Goal: Transaction & Acquisition: Purchase product/service

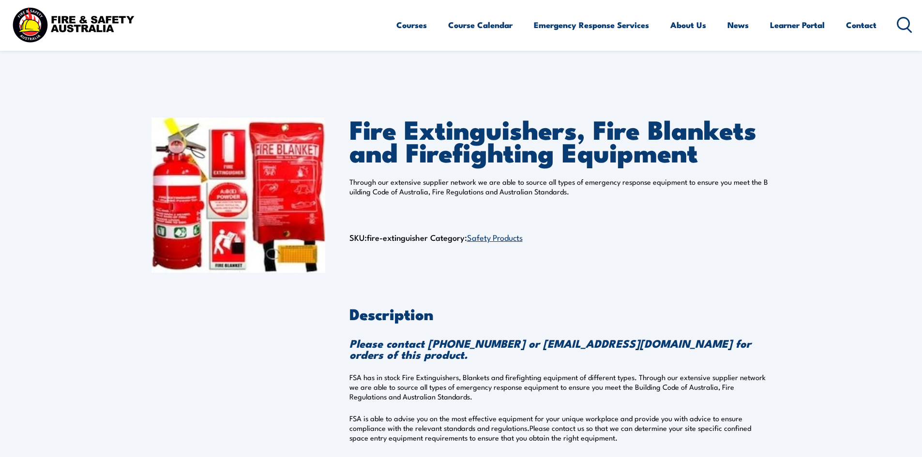
drag, startPoint x: 779, startPoint y: 15, endPoint x: 694, endPoint y: 259, distance: 259.1
click at [694, 259] on div "Fire Extinguishers, Fire Blankets and Firefighting Equipment Through our extens…" at bounding box center [560, 195] width 422 height 155
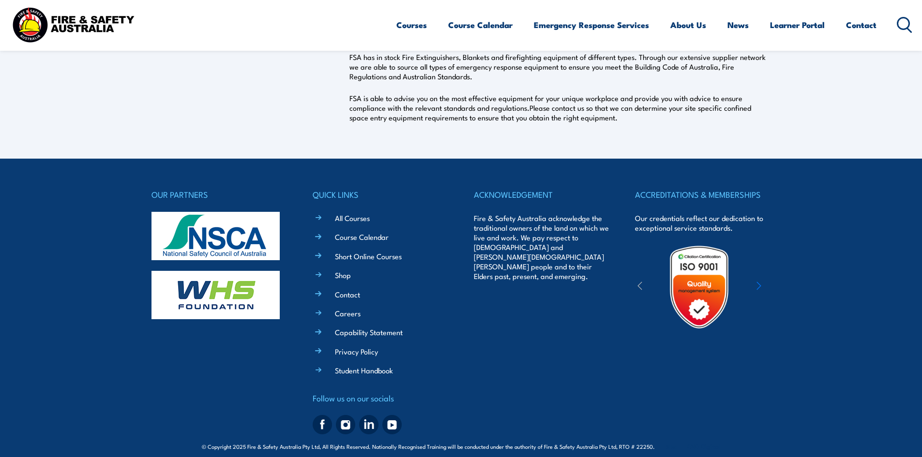
scroll to position [331, 0]
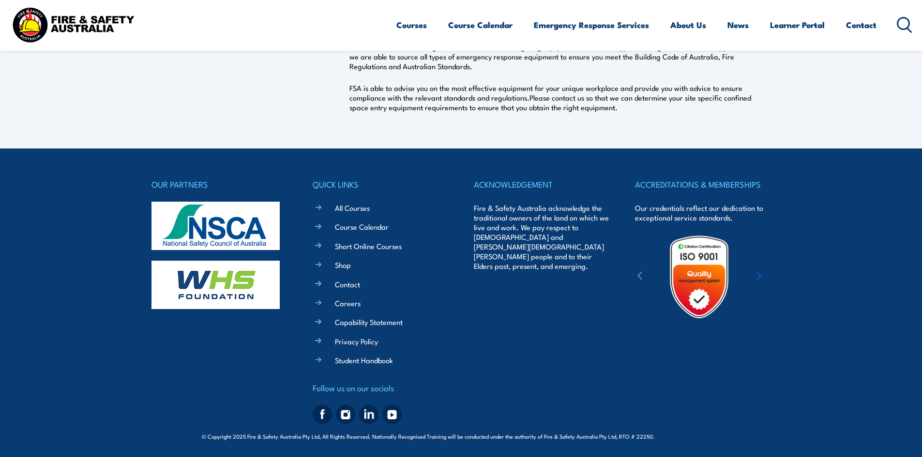
click at [61, 19] on img at bounding box center [73, 25] width 127 height 42
